Goal: Information Seeking & Learning: Learn about a topic

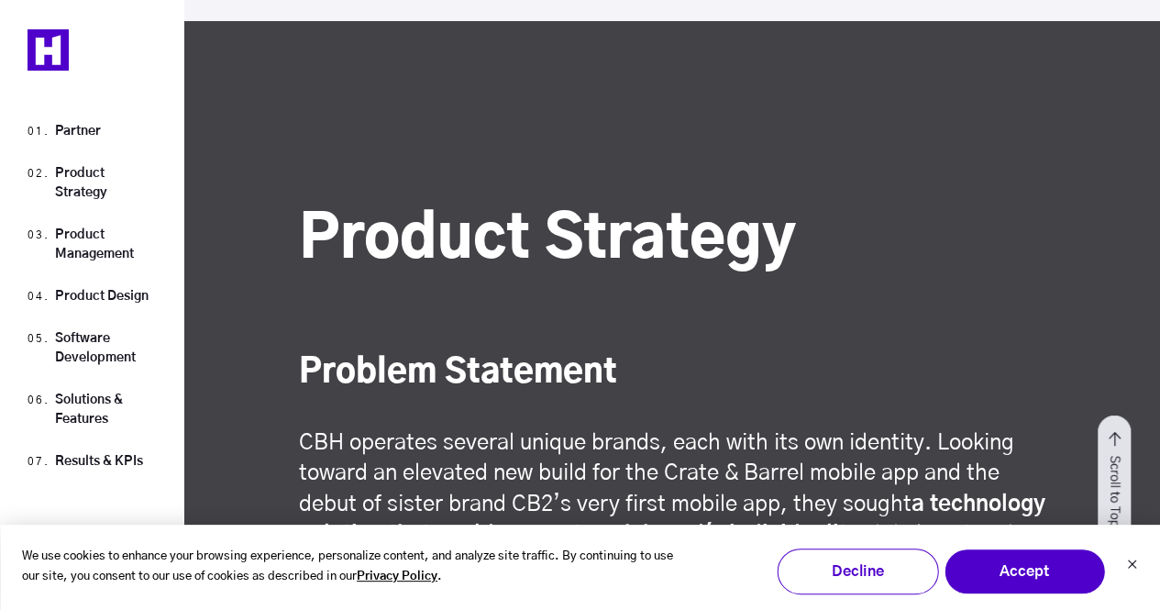
scroll to position [2752, 0]
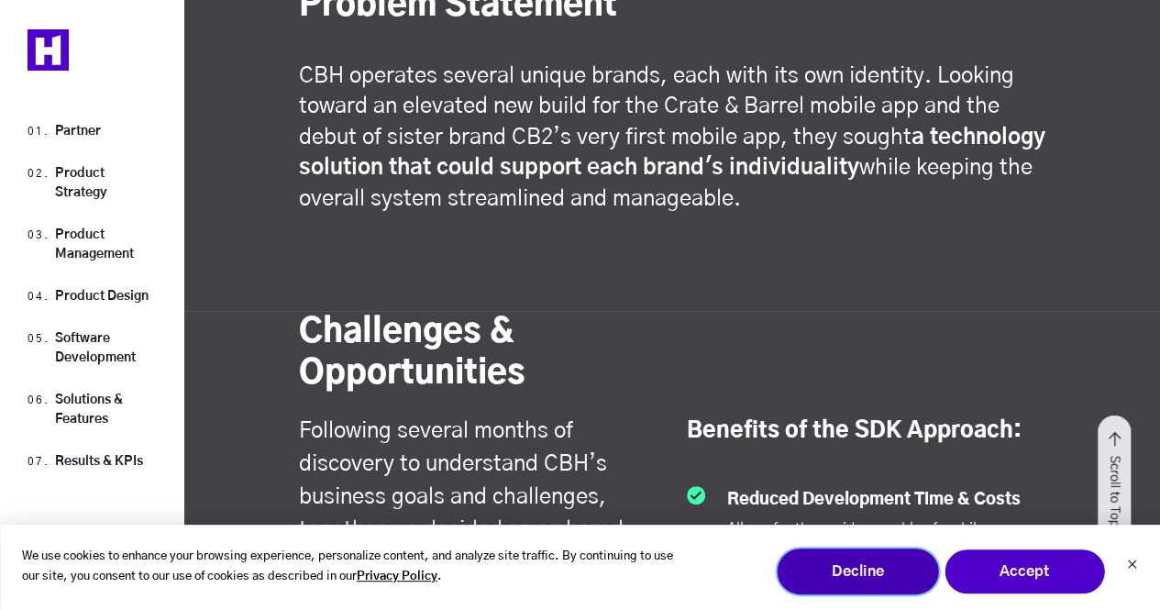
click at [903, 571] on button "Decline" at bounding box center [857, 572] width 161 height 46
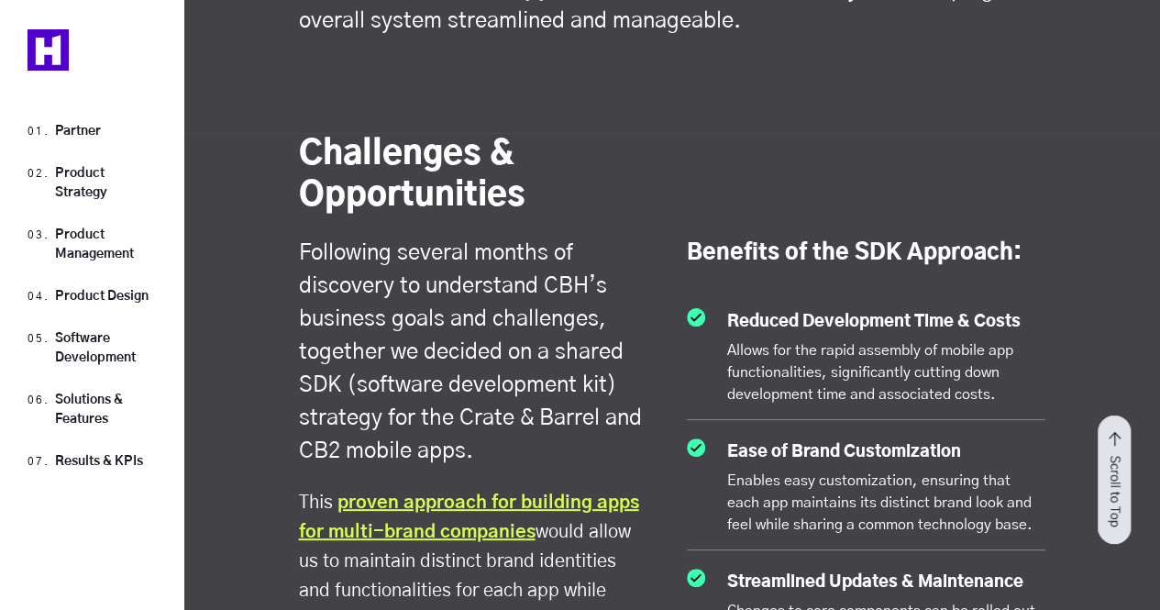
scroll to position [3021, 0]
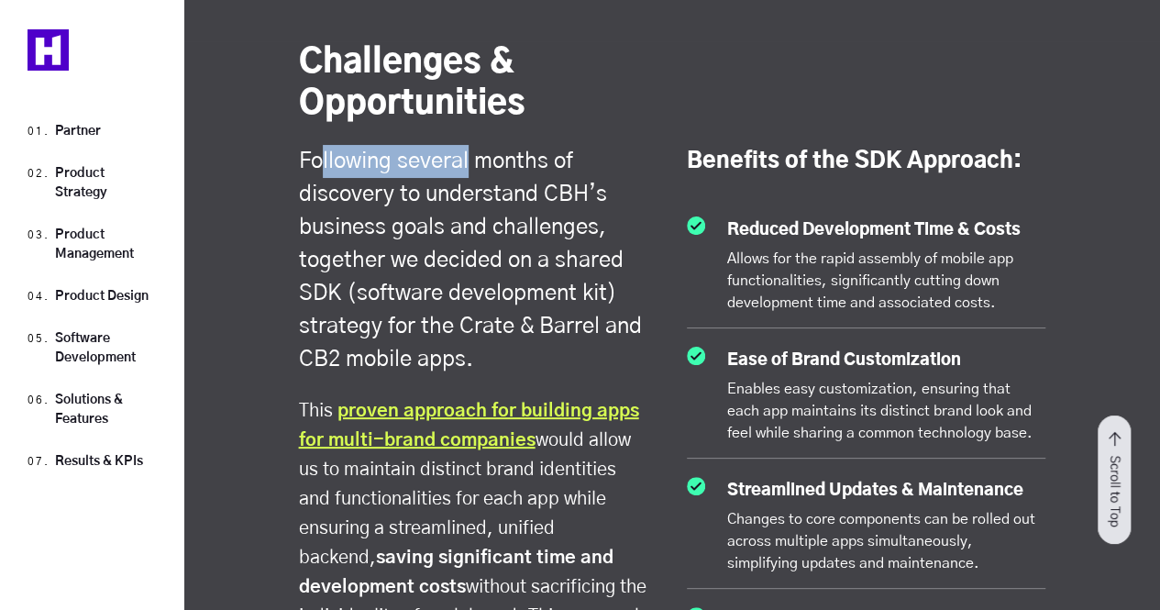
drag, startPoint x: 318, startPoint y: 177, endPoint x: 471, endPoint y: 170, distance: 153.4
click at [471, 170] on h4 "Following several months of discovery to understand CBH’s business goals and ch…" at bounding box center [478, 250] width 359 height 251
click at [486, 170] on h4 "Following several months of discovery to understand CBH’s business goals and ch…" at bounding box center [478, 250] width 359 height 251
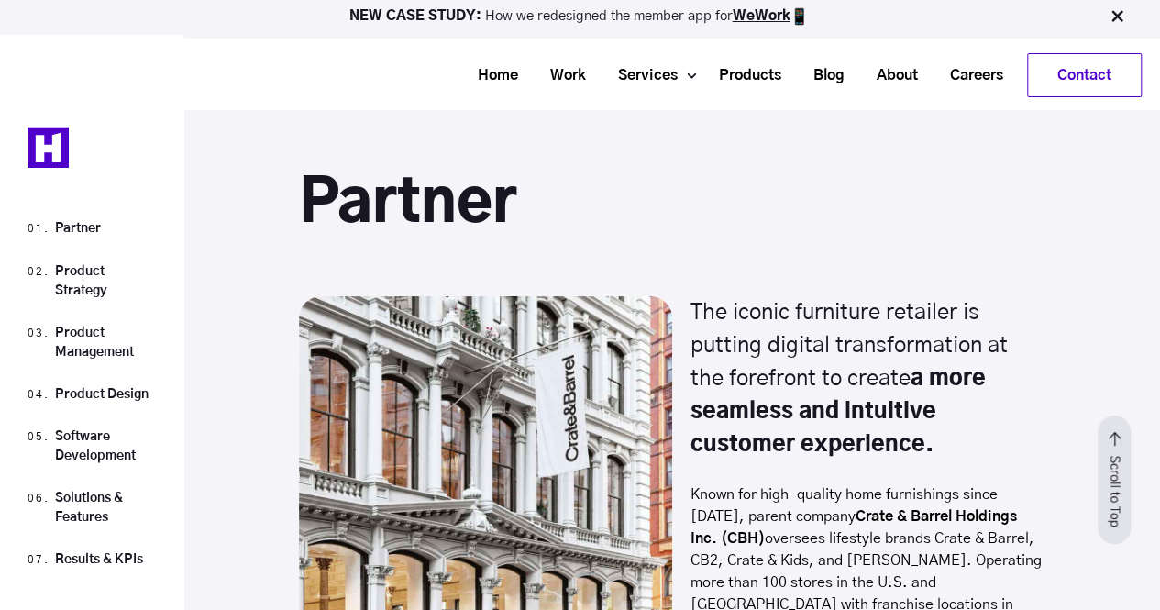
scroll to position [1926, 0]
